Goal: Task Accomplishment & Management: Use online tool/utility

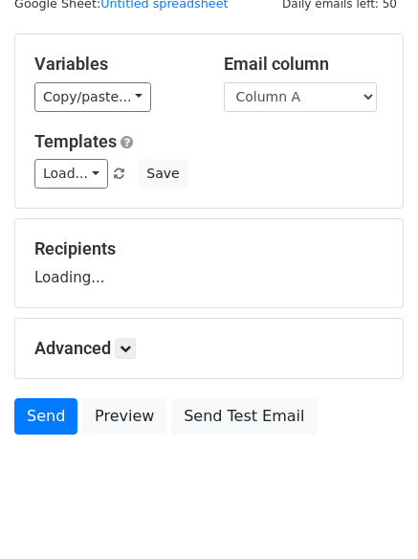
scroll to position [108, 0]
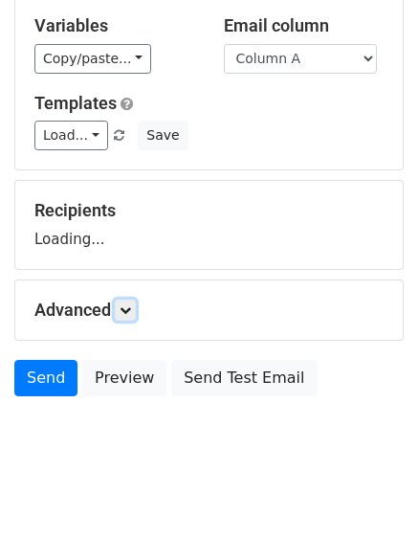
drag, startPoint x: 127, startPoint y: 312, endPoint x: 149, endPoint y: 305, distance: 23.0
click at [129, 310] on icon at bounding box center [125, 309] width 11 height 11
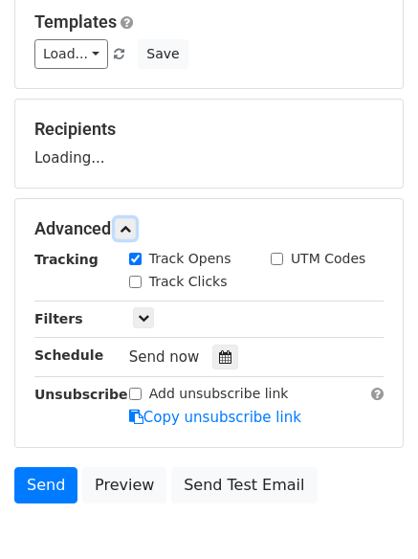
scroll to position [287, 0]
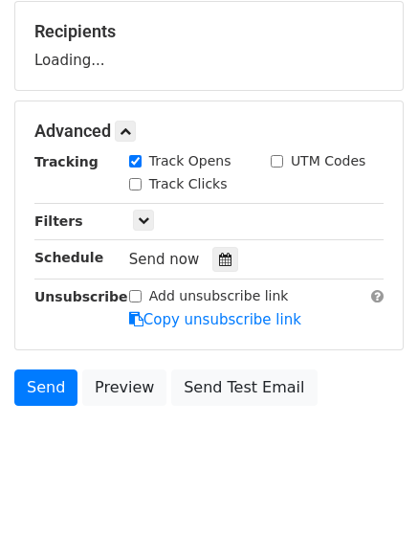
click at [136, 179] on input "Track Clicks" at bounding box center [135, 184] width 12 height 12
checkbox input "true"
click at [219, 263] on icon at bounding box center [225, 259] width 12 height 13
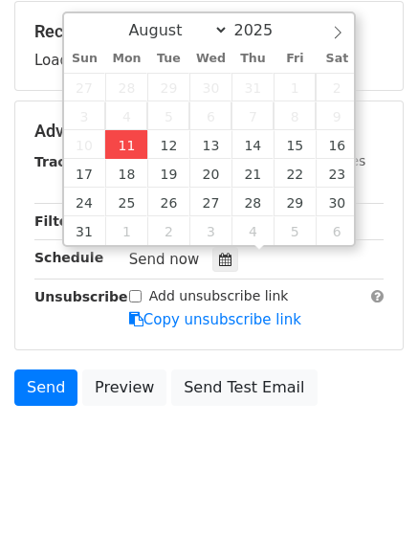
type input "2025-08-11 12:00"
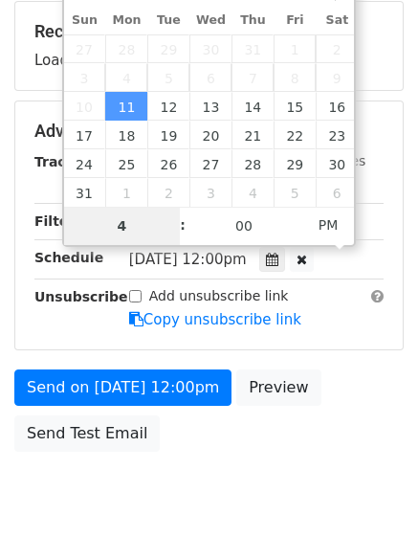
type input "4"
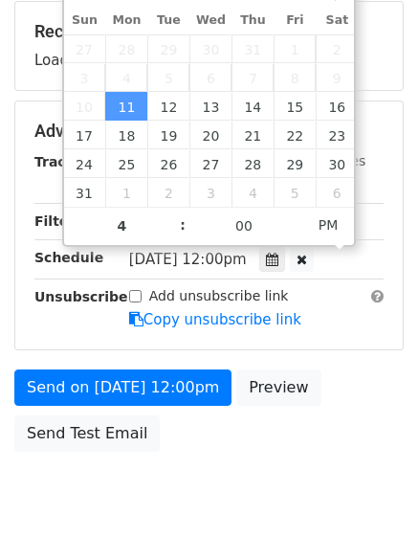
type input "2025-08-11 16:00"
type input "04"
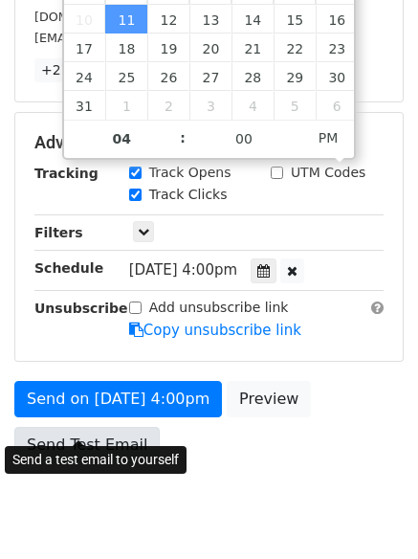
scroll to position [418, 0]
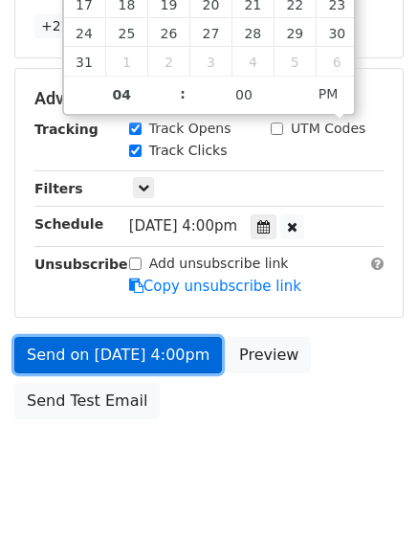
click at [121, 337] on link "Send on Aug 11 at 4:00pm" at bounding box center [118, 355] width 208 height 36
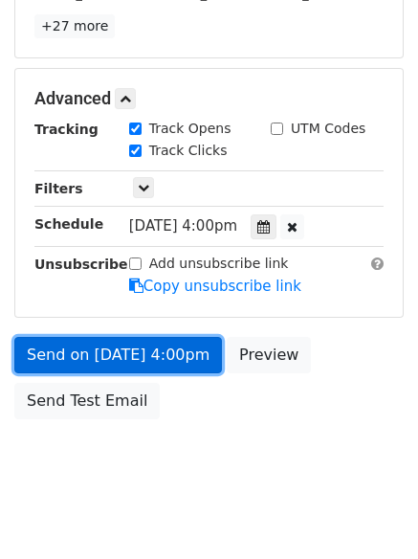
click at [121, 337] on link "Send on Aug 11 at 4:00pm" at bounding box center [118, 355] width 208 height 36
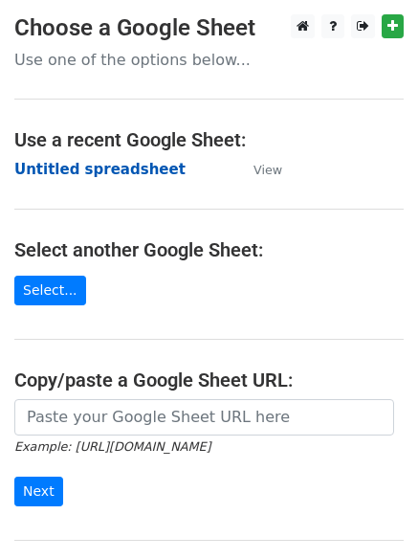
click at [45, 167] on strong "Untitled spreadsheet" at bounding box center [99, 169] width 171 height 17
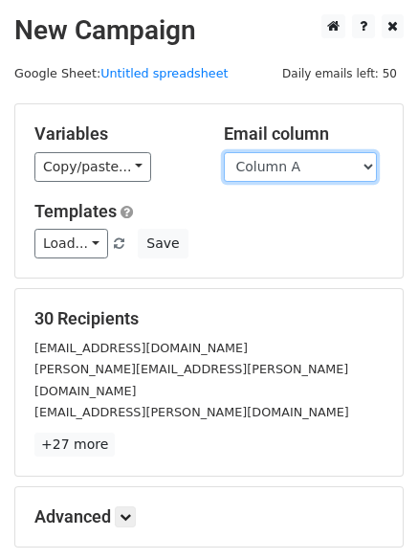
click at [280, 175] on select "Column A Column B Column C" at bounding box center [300, 167] width 153 height 30
select select "Column B"
click at [224, 152] on select "Column A Column B Column C" at bounding box center [300, 167] width 153 height 30
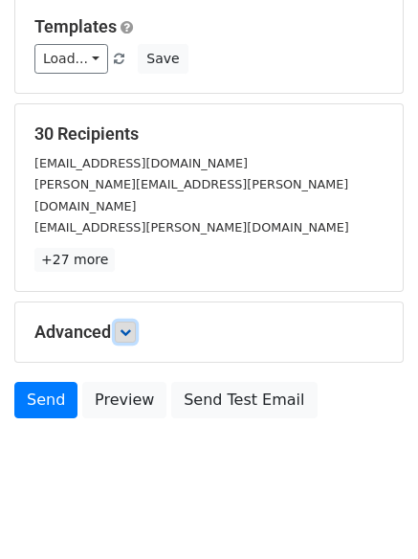
click at [125, 326] on icon at bounding box center [125, 331] width 11 height 11
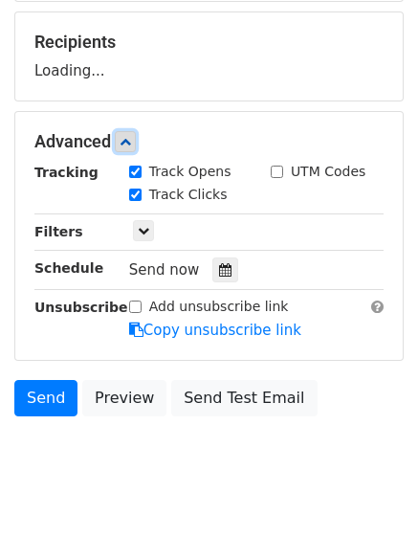
scroll to position [282, 0]
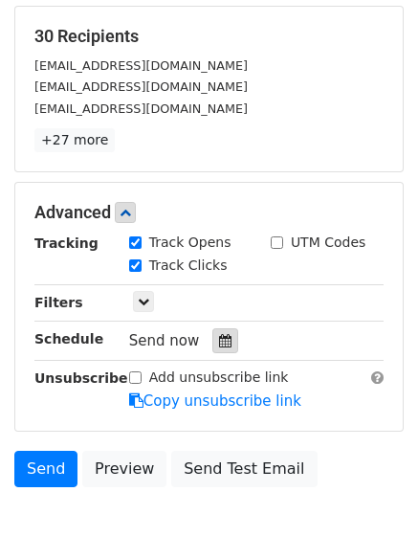
drag, startPoint x: 215, startPoint y: 336, endPoint x: 182, endPoint y: 319, distance: 37.7
click at [219, 336] on icon at bounding box center [225, 340] width 12 height 13
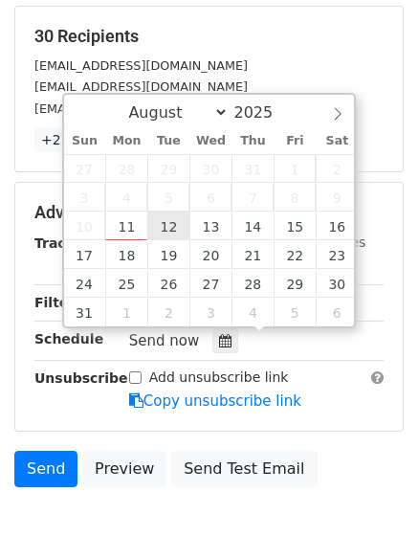
type input "2025-08-12 12:00"
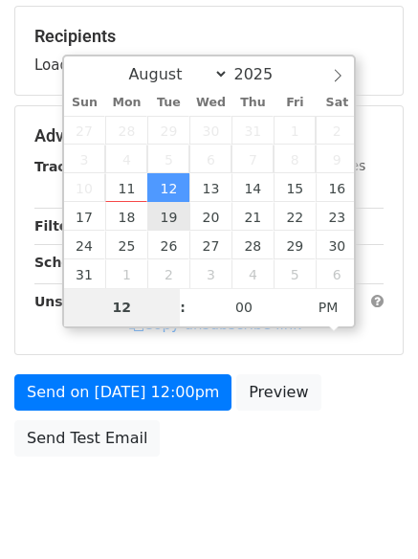
type input "5"
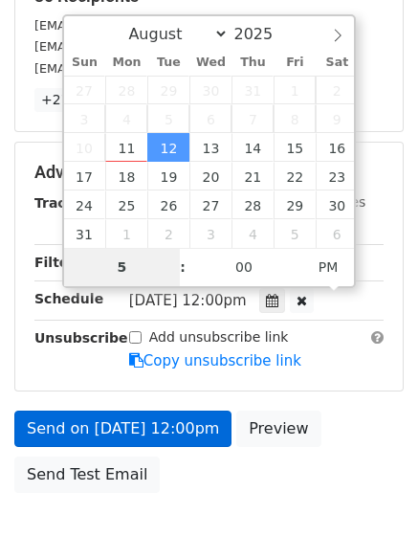
scroll to position [342, 0]
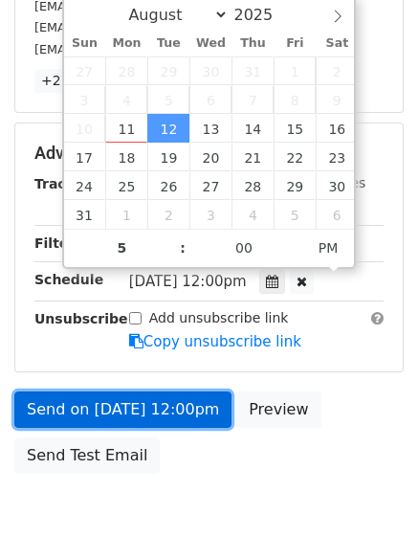
type input "2025-08-12 17:00"
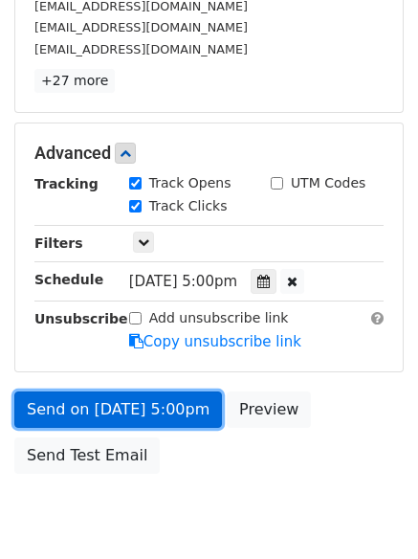
click at [138, 398] on link "Send on Aug 12 at 5:00pm" at bounding box center [118, 410] width 208 height 36
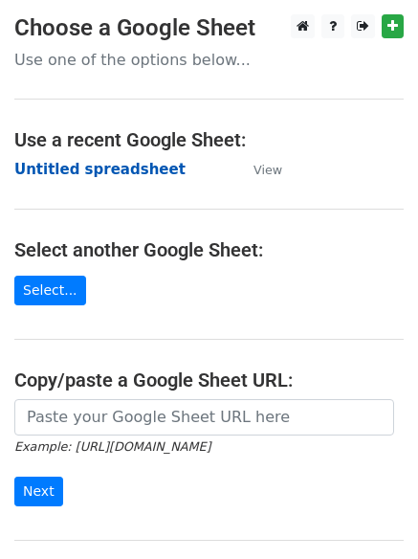
click at [81, 177] on strong "Untitled spreadsheet" at bounding box center [99, 169] width 171 height 17
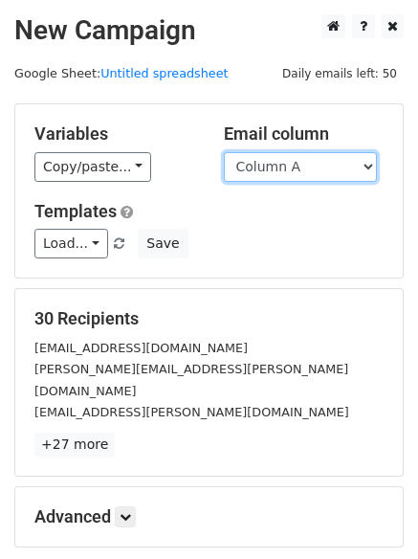
click at [290, 171] on select "Column A Column B Column C" at bounding box center [300, 167] width 153 height 30
select select "Column C"
click at [224, 152] on select "Column A Column B Column C" at bounding box center [300, 167] width 153 height 30
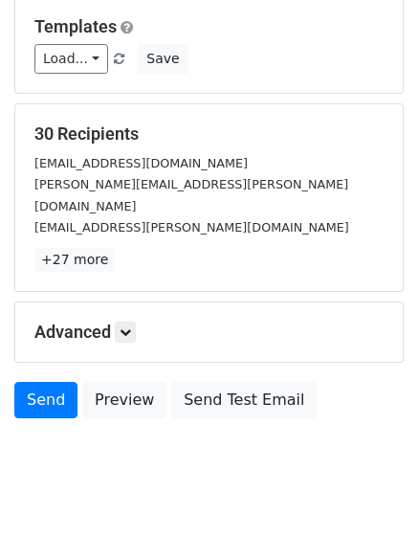
click at [126, 303] on div "Advanced Tracking Track Opens UTM Codes Track Clicks Filters Only include sprea…" at bounding box center [209, 332] width 388 height 59
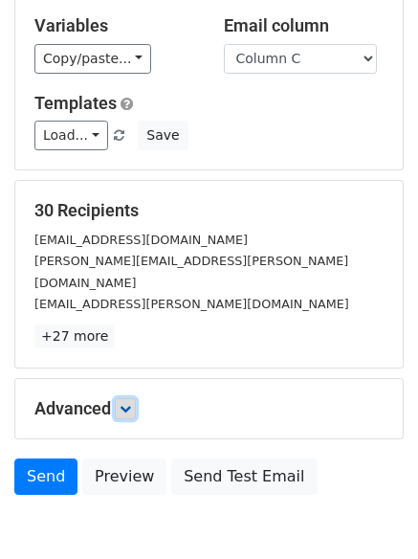
click at [126, 403] on icon at bounding box center [125, 408] width 11 height 11
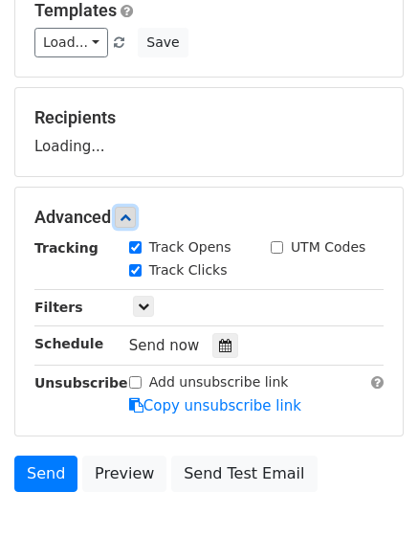
scroll to position [292, 0]
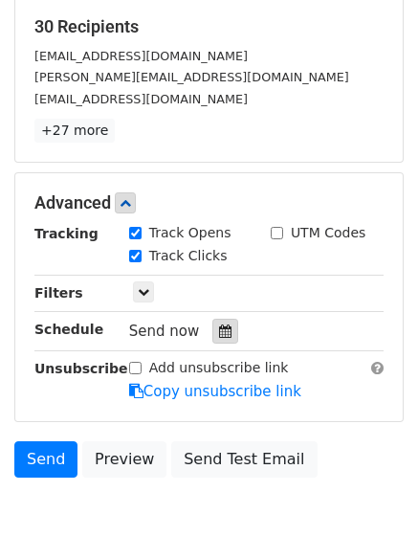
click at [209, 345] on div "Tracking Track Opens UTM Codes Track Clicks Filters Only include spreadsheet ro…" at bounding box center [208, 312] width 349 height 179
click at [219, 332] on icon at bounding box center [225, 331] width 12 height 13
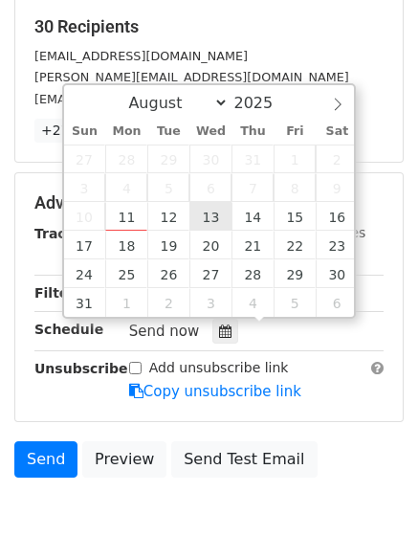
type input "2025-08-13 12:00"
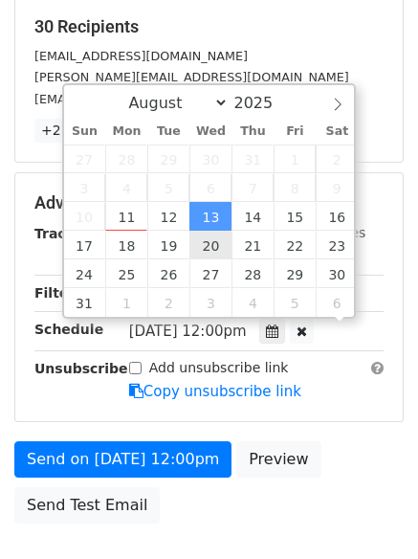
scroll to position [1, 0]
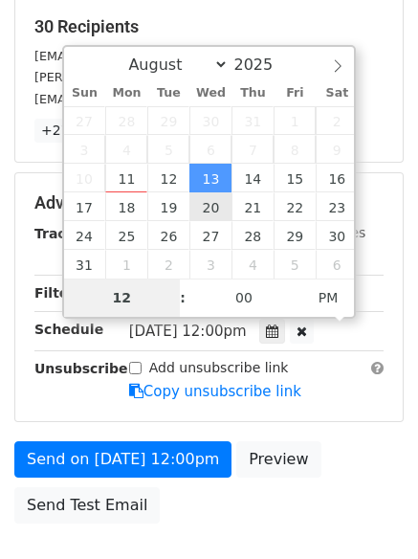
type input "6"
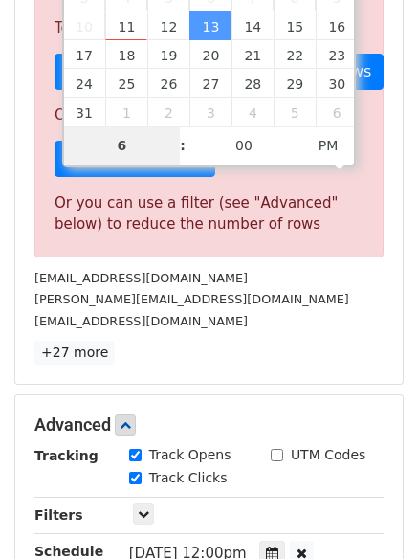
scroll to position [793, 0]
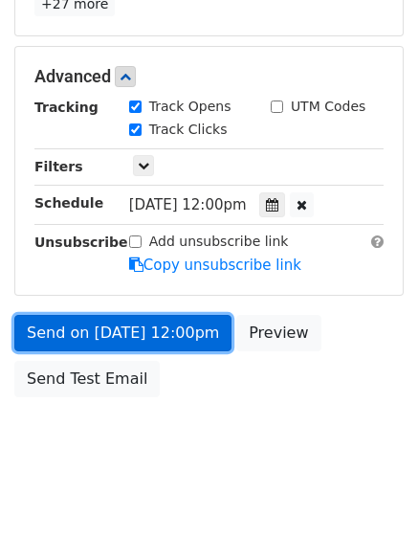
type input "2025-08-13 18:00"
click at [119, 315] on link "Send on Aug 13 at 12:00pm" at bounding box center [122, 333] width 217 height 36
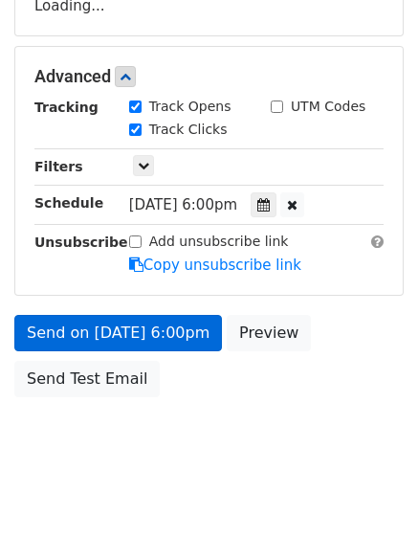
scroll to position [418, 0]
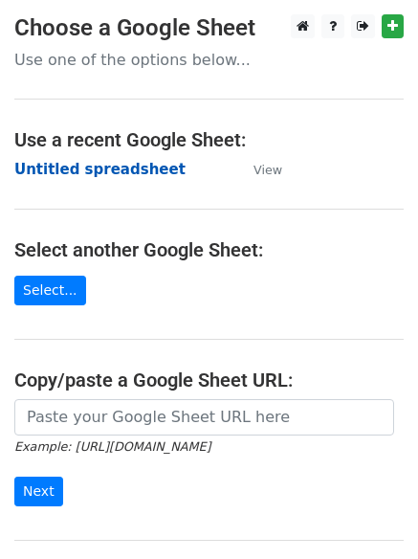
click at [66, 163] on strong "Untitled spreadsheet" at bounding box center [99, 169] width 171 height 17
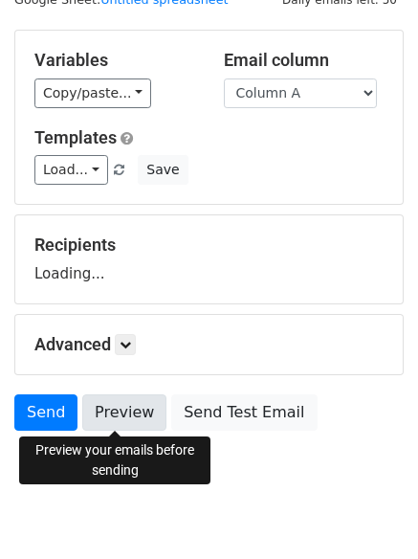
scroll to position [108, 0]
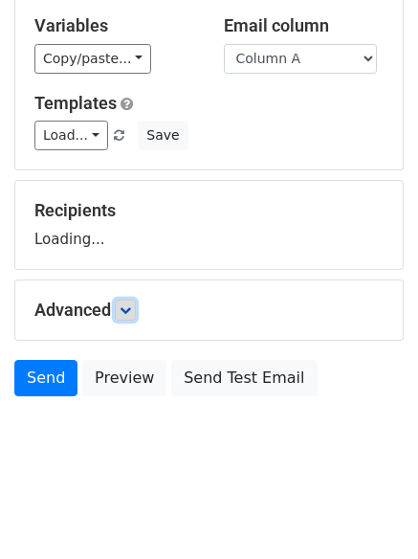
click at [129, 318] on link at bounding box center [125, 310] width 21 height 21
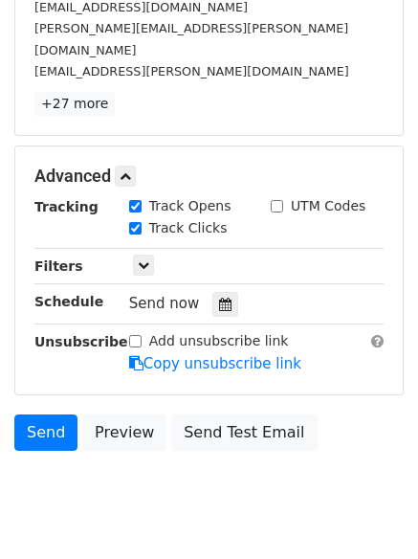
scroll to position [372, 0]
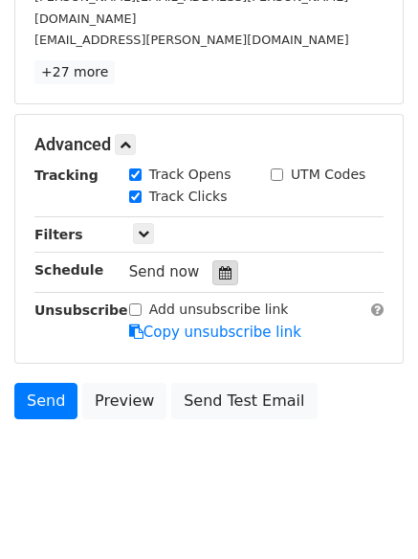
click at [213, 260] on div at bounding box center [226, 272] width 26 height 25
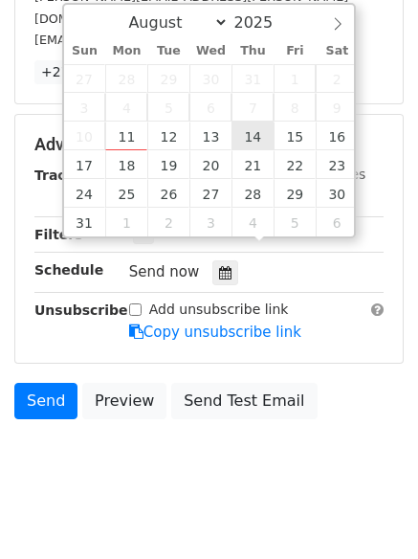
type input "2025-08-14 12:00"
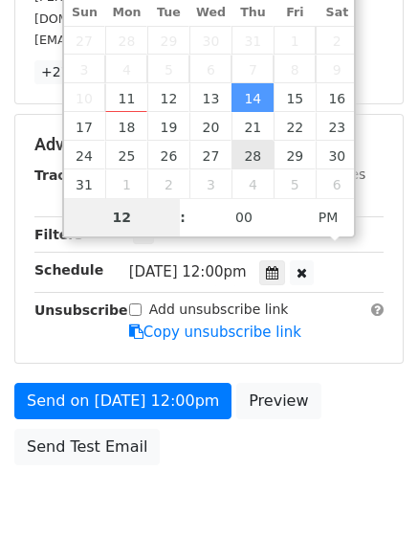
type input "7"
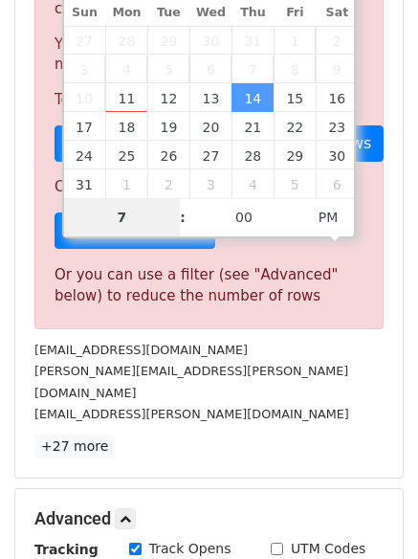
scroll to position [793, 0]
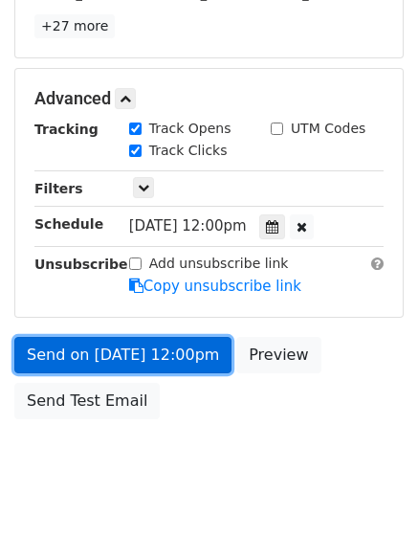
type input "2025-08-14 19:00"
click at [116, 337] on link "Send on Aug 14 at 12:00pm" at bounding box center [122, 355] width 217 height 36
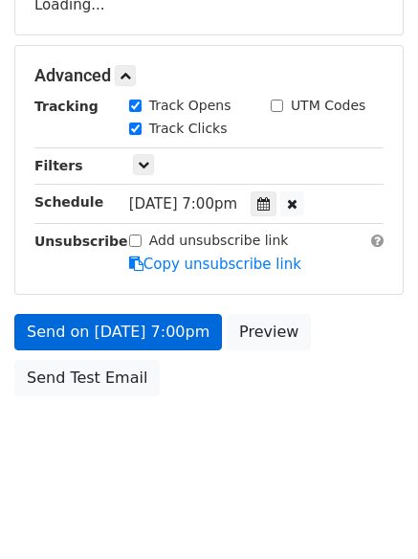
scroll to position [342, 0]
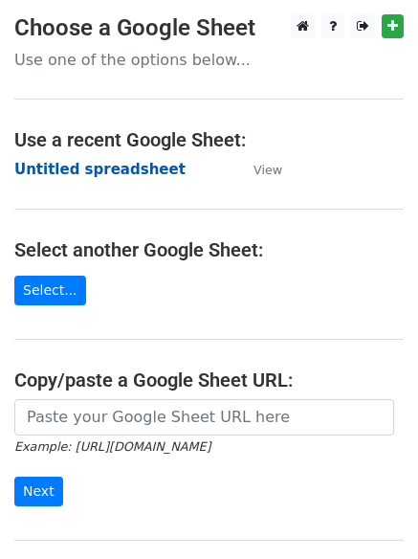
click at [86, 164] on strong "Untitled spreadsheet" at bounding box center [99, 169] width 171 height 17
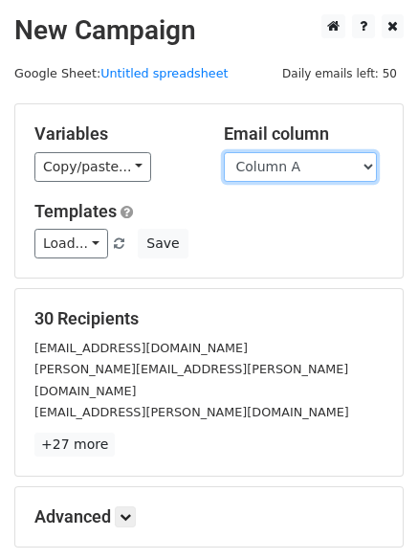
click at [268, 170] on select "Column A Column B Column C" at bounding box center [300, 167] width 153 height 30
select select "Column B"
click at [224, 152] on select "Column A Column B Column C" at bounding box center [300, 167] width 153 height 30
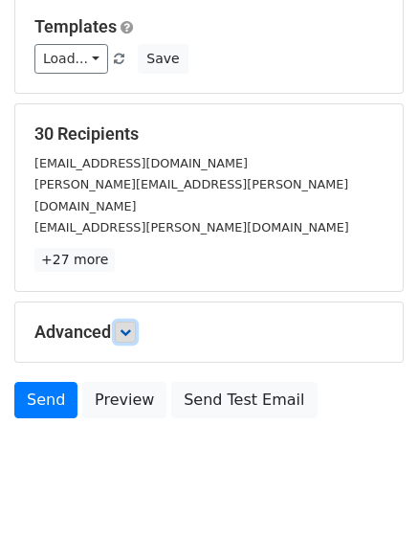
click at [131, 326] on icon at bounding box center [125, 331] width 11 height 11
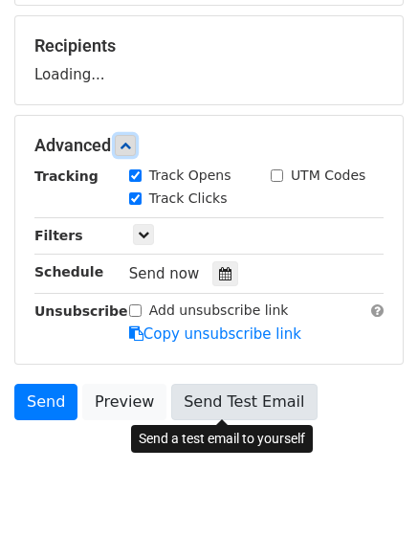
scroll to position [287, 0]
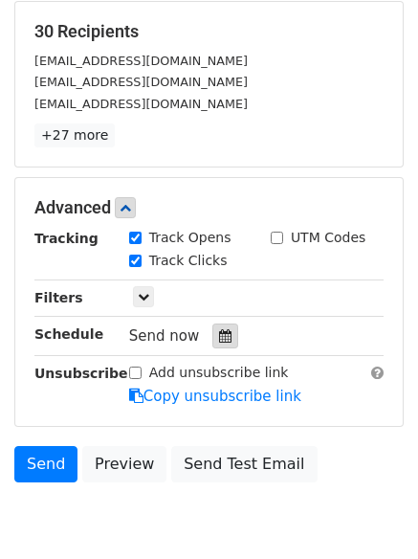
click at [219, 339] on icon at bounding box center [225, 335] width 12 height 13
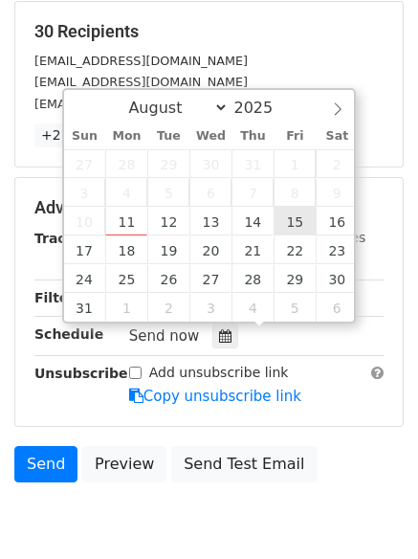
type input "2025-08-15 12:00"
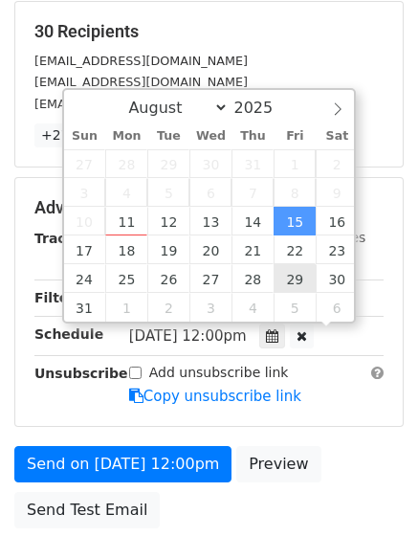
scroll to position [1, 0]
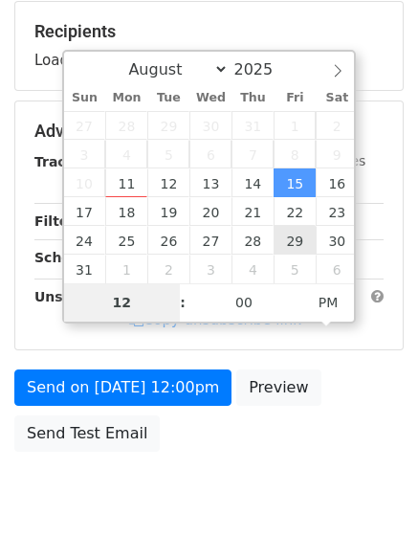
type input "8"
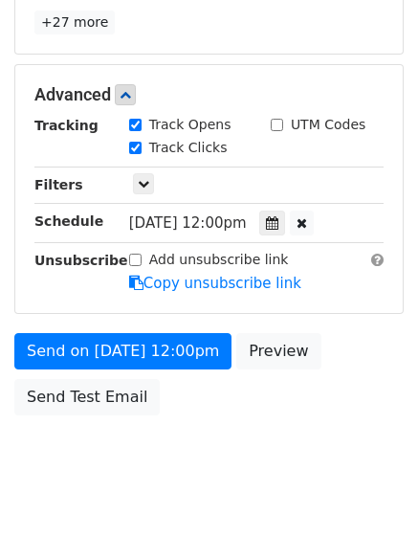
scroll to position [793, 0]
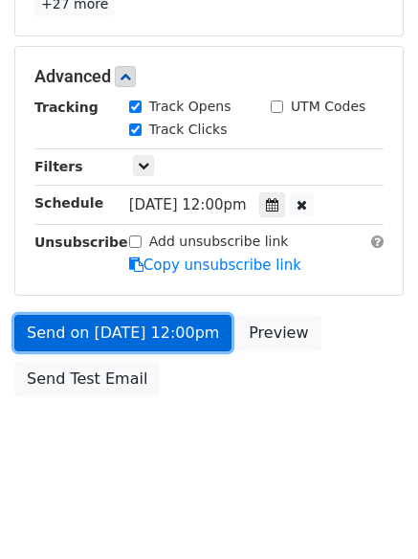
type input "2025-08-15 20:00"
click at [111, 324] on link "Send on Aug 15 at 12:00pm" at bounding box center [122, 333] width 217 height 36
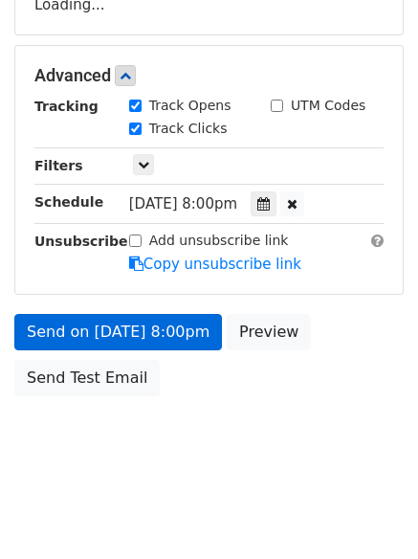
scroll to position [342, 0]
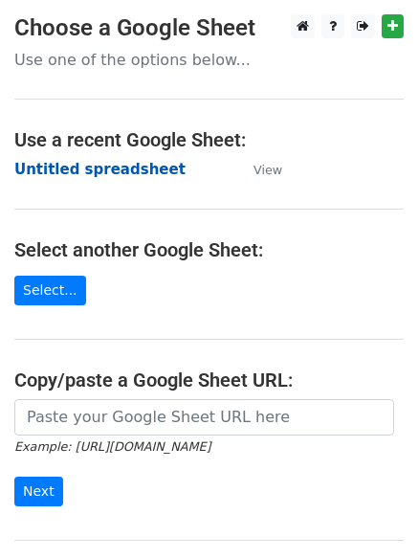
click at [64, 175] on strong "Untitled spreadsheet" at bounding box center [99, 169] width 171 height 17
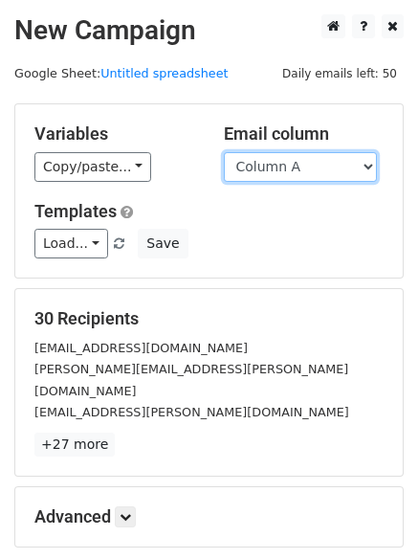
click at [272, 170] on select "Column A Column B Column C" at bounding box center [300, 167] width 153 height 30
select select "Column C"
click at [224, 152] on select "Column A Column B Column C" at bounding box center [300, 167] width 153 height 30
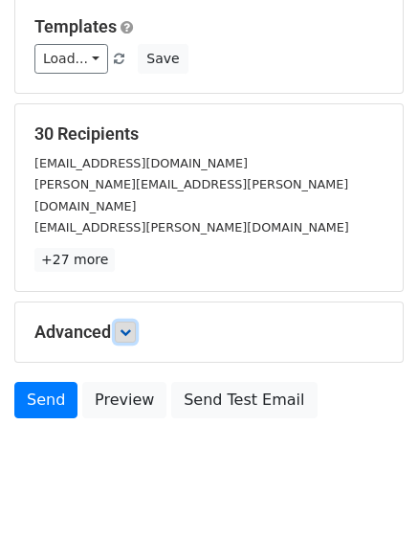
click at [126, 326] on icon at bounding box center [125, 331] width 11 height 11
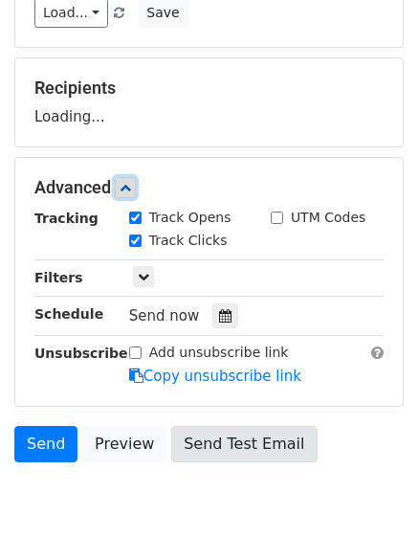
scroll to position [295, 0]
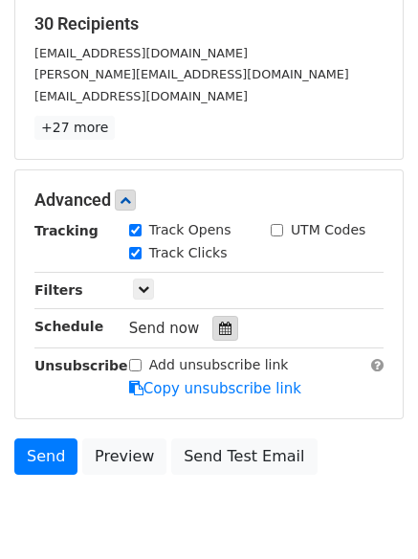
click at [219, 330] on icon at bounding box center [225, 328] width 12 height 13
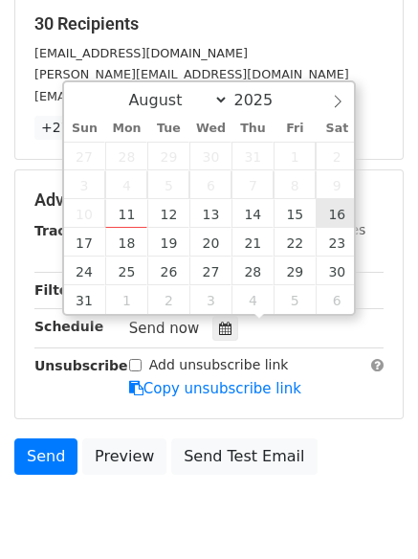
type input "[DATE] 12:00"
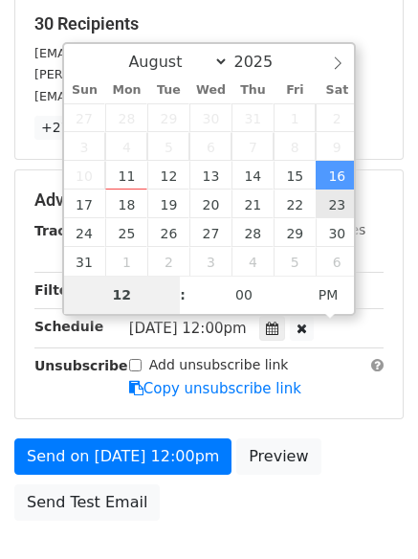
type input "9"
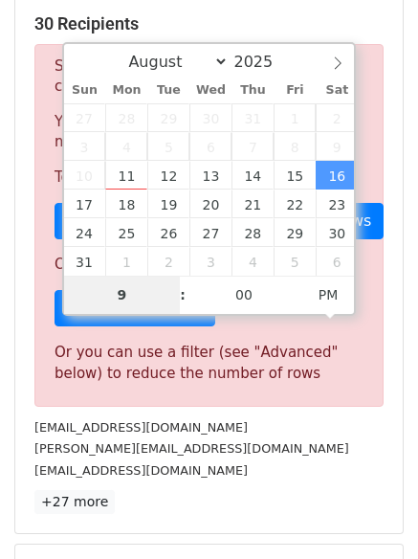
scroll to position [793, 0]
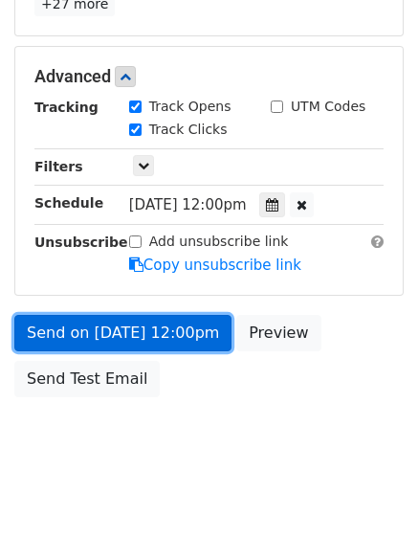
type input "[DATE] 21:00"
click at [101, 324] on link "Send on [DATE] 12:00pm" at bounding box center [122, 333] width 217 height 36
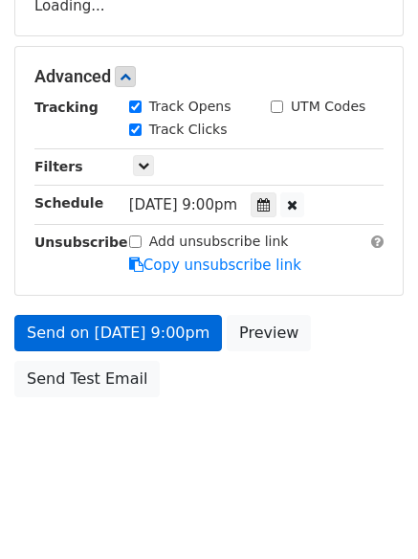
scroll to position [418, 0]
